Goal: Understand process/instructions: Learn how to perform a task or action

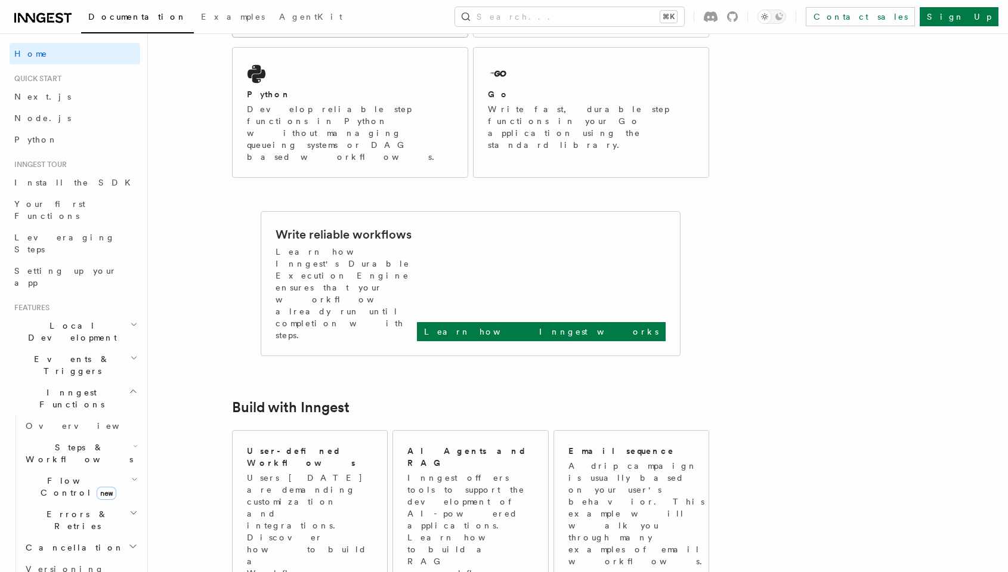
scroll to position [332, 0]
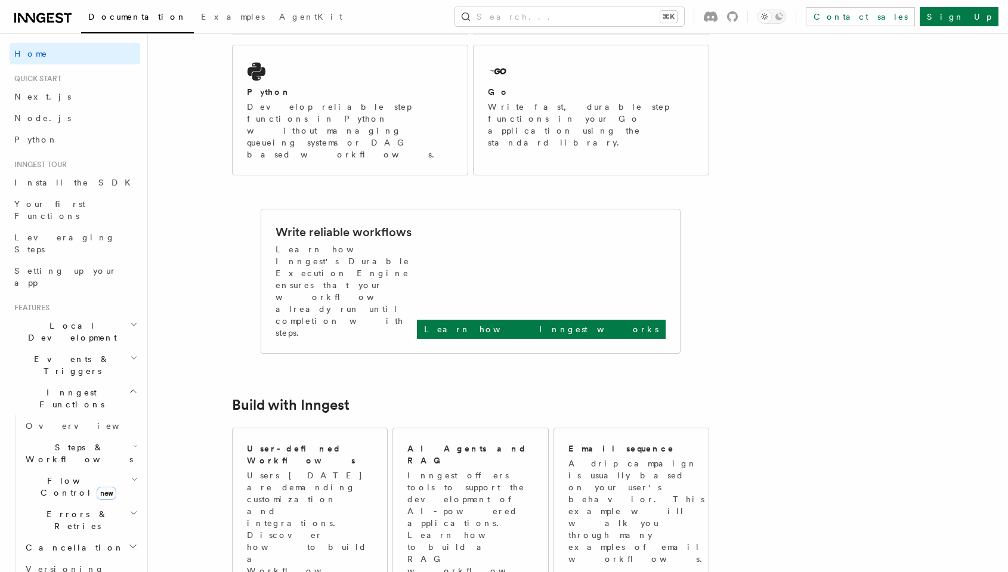
click at [81, 315] on h2 "Local Development" at bounding box center [75, 331] width 131 height 33
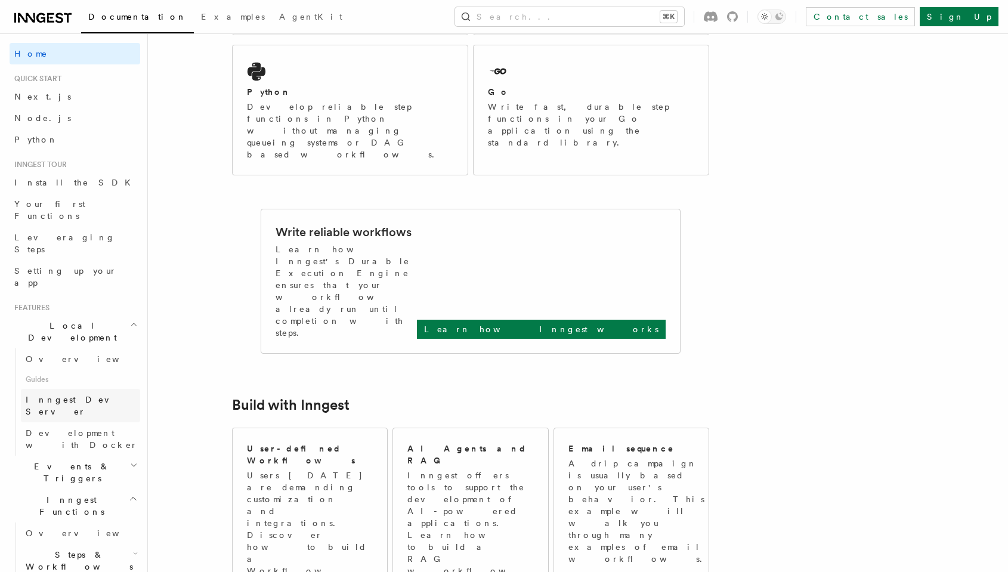
click at [70, 395] on span "Inngest Dev Server" at bounding box center [77, 405] width 102 height 21
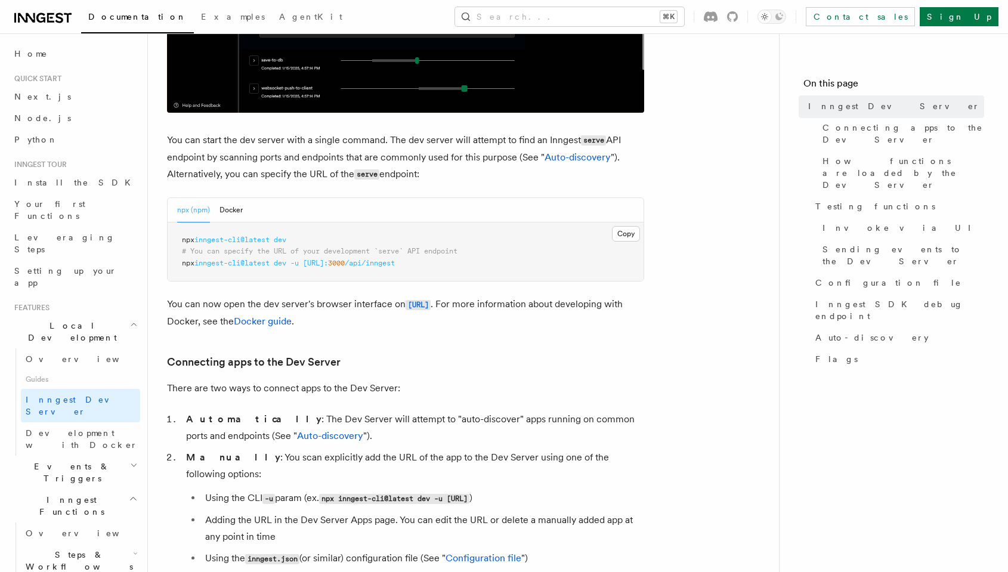
scroll to position [431, 0]
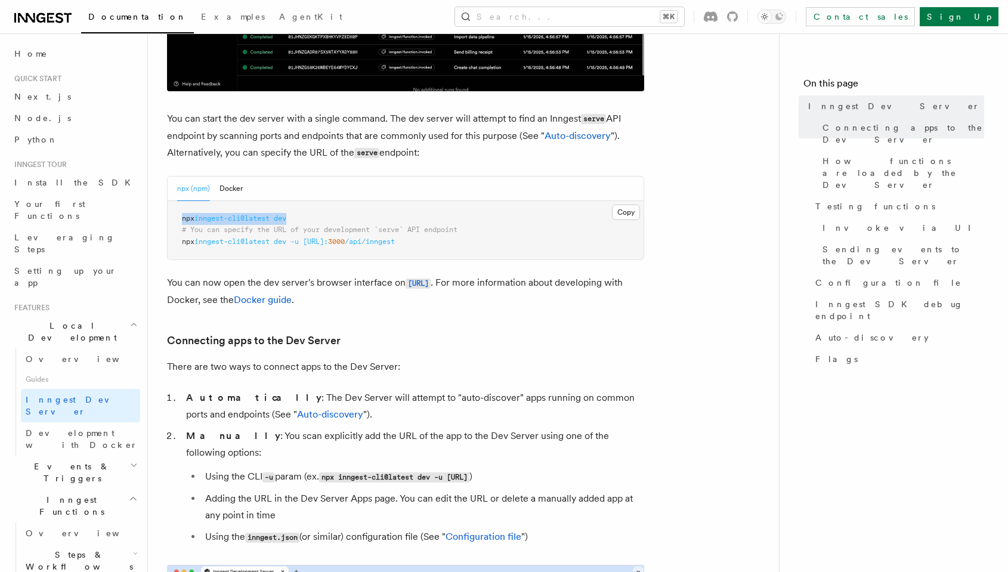
drag, startPoint x: 301, startPoint y: 218, endPoint x: 178, endPoint y: 223, distance: 123.0
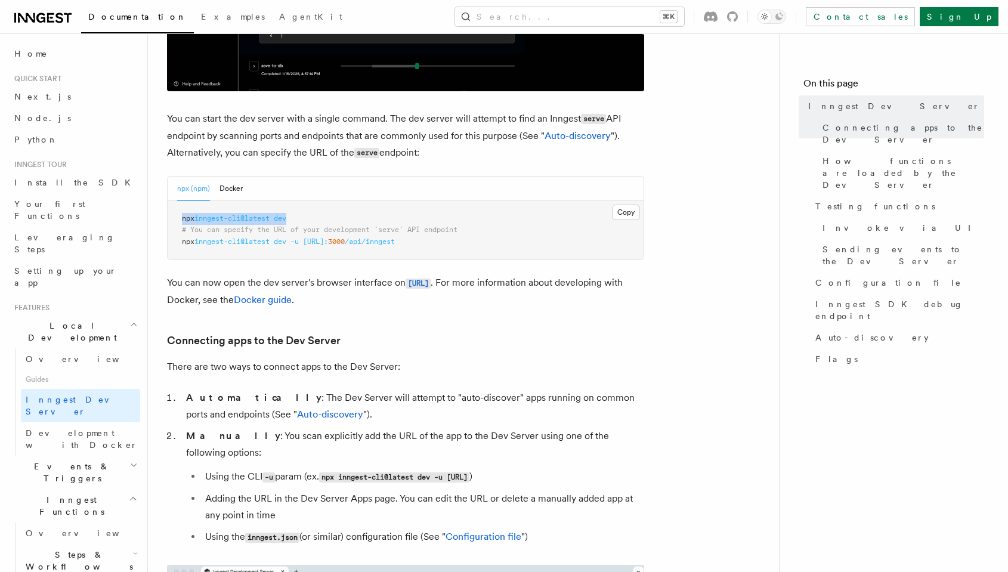
click at [178, 223] on pre "npx inngest-cli@latest dev # You can specify the URL of your development `serve…" at bounding box center [406, 230] width 476 height 59
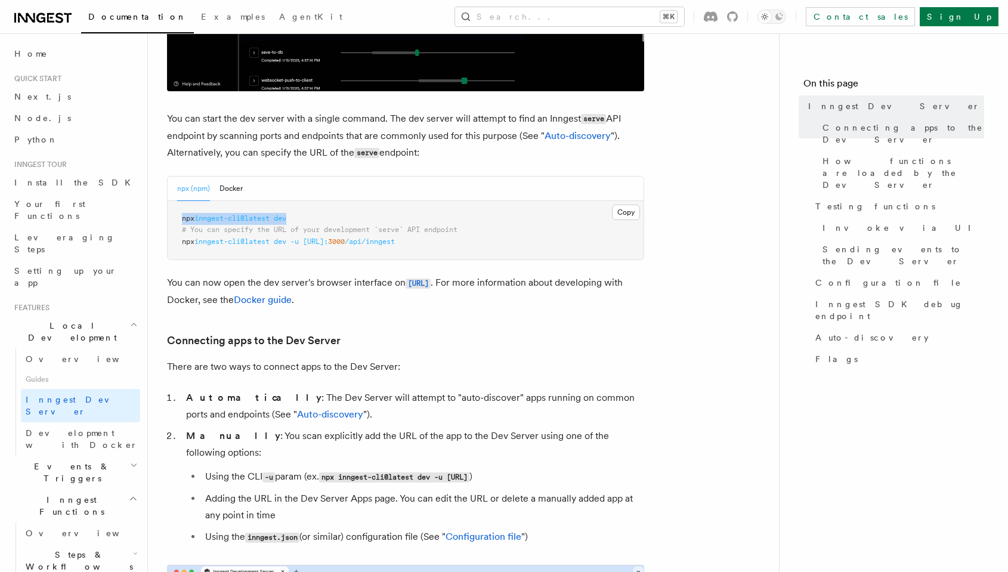
copy span "npx inngest-cli@latest dev"
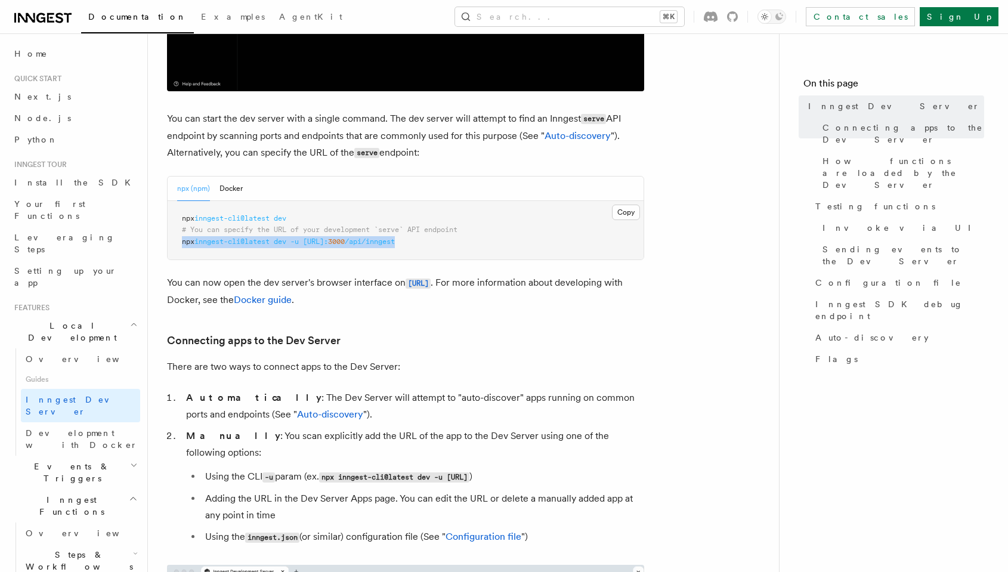
drag, startPoint x: 459, startPoint y: 240, endPoint x: 180, endPoint y: 247, distance: 278.6
click at [180, 247] on pre "npx inngest-cli@latest dev # You can specify the URL of your development `serve…" at bounding box center [406, 230] width 476 height 59
copy span "npx inngest-cli@latest dev -u [URL]: 3000 /api/inngest"
